Goal: Navigation & Orientation: Find specific page/section

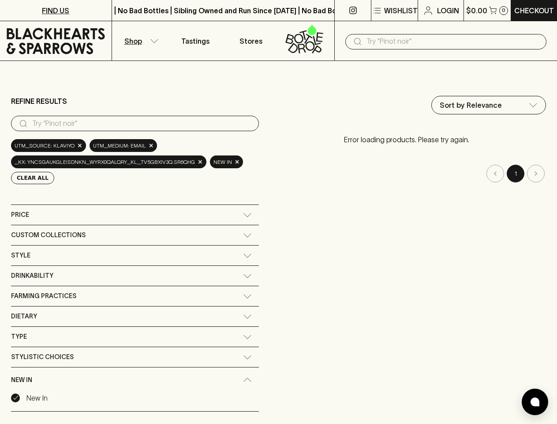
click at [278, 212] on div "Sort by Relevance default ​ Error loading products. Please try again. 1" at bounding box center [407, 266] width 278 height 341
click at [394, 11] on p "Wishlist" at bounding box center [401, 10] width 34 height 11
click at [140, 41] on div at bounding box center [278, 212] width 557 height 424
click at [446, 41] on input "text" at bounding box center [453, 41] width 173 height 14
